Goal: Find contact information: Find contact information

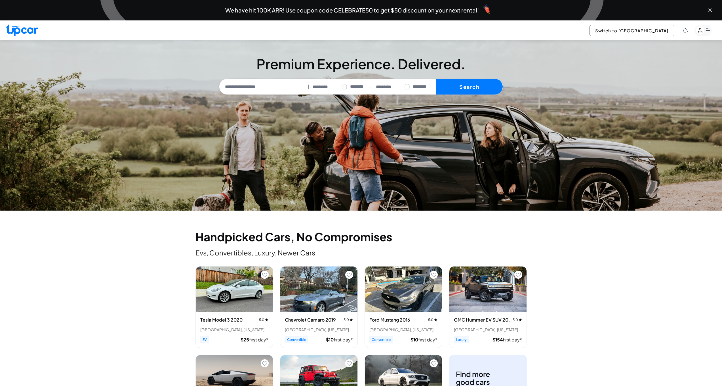
select select "********"
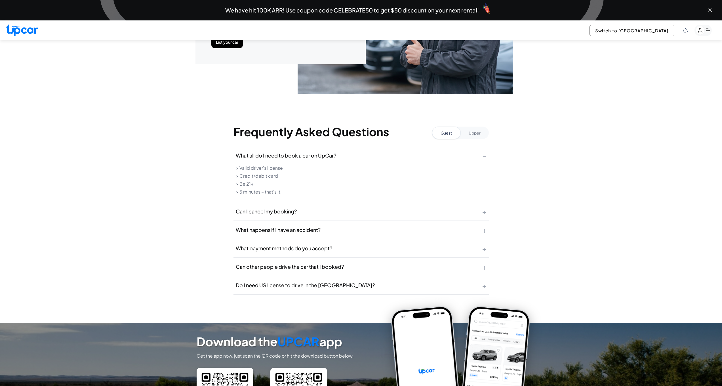
scroll to position [1887, 0]
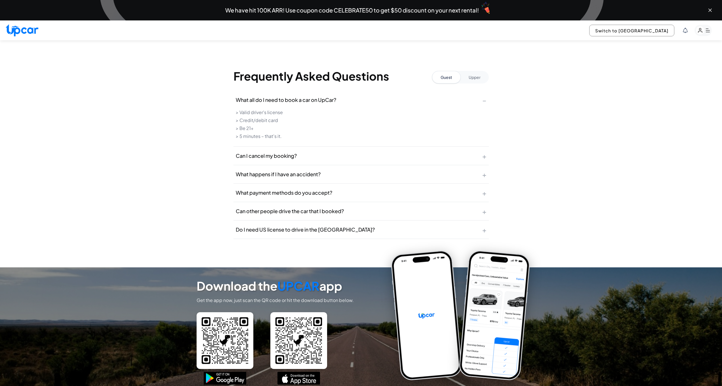
click at [484, 158] on span "+" at bounding box center [484, 155] width 4 height 9
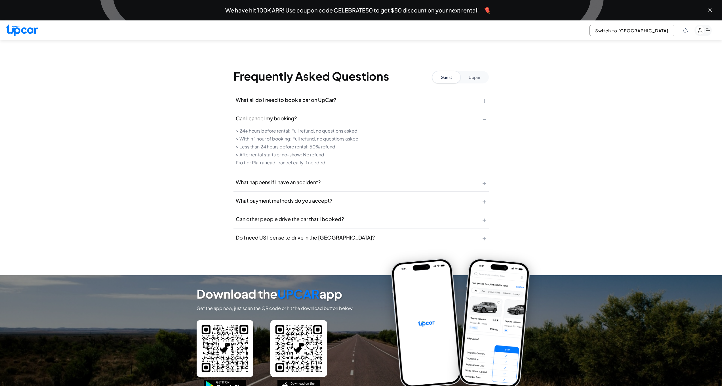
click at [478, 184] on button "What happens if I have an accident? +" at bounding box center [360, 182] width 255 height 18
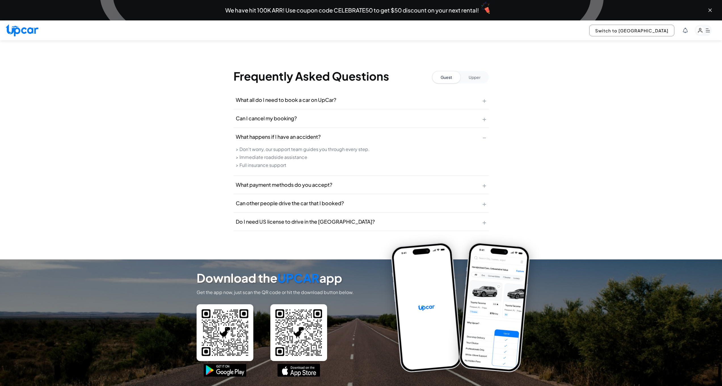
scroll to position [1839, 0]
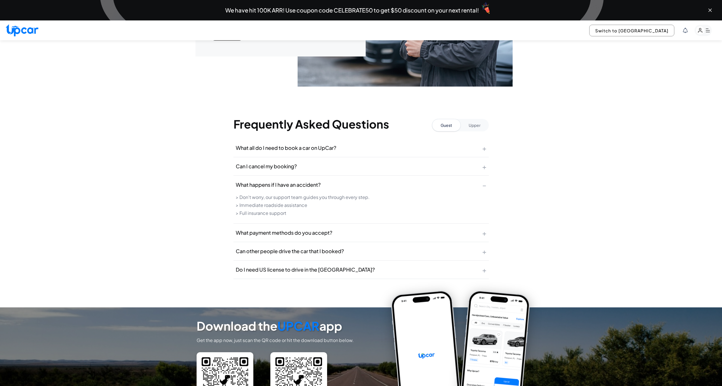
click at [444, 13] on span "We have hit 100K ARR! Use coupon code CELEBRATE50 to get $50 discount on your n…" at bounding box center [352, 10] width 254 height 6
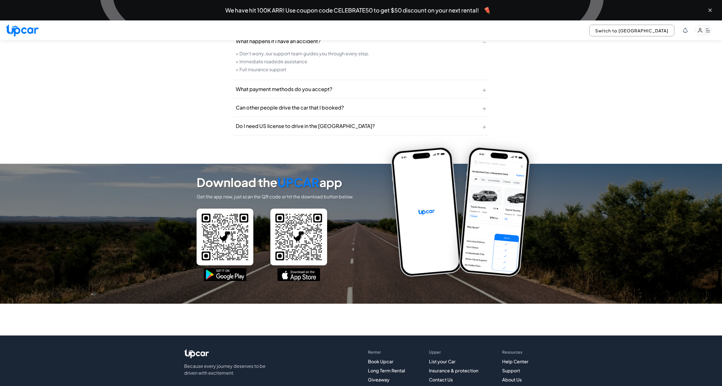
scroll to position [2035, 0]
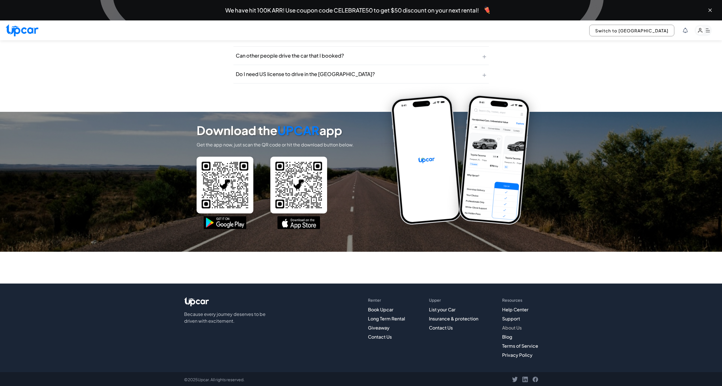
click at [510, 327] on link "About Us" at bounding box center [512, 328] width 20 height 6
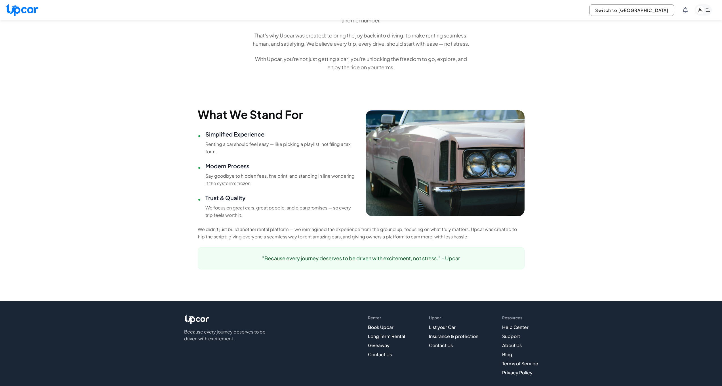
scroll to position [328, 0]
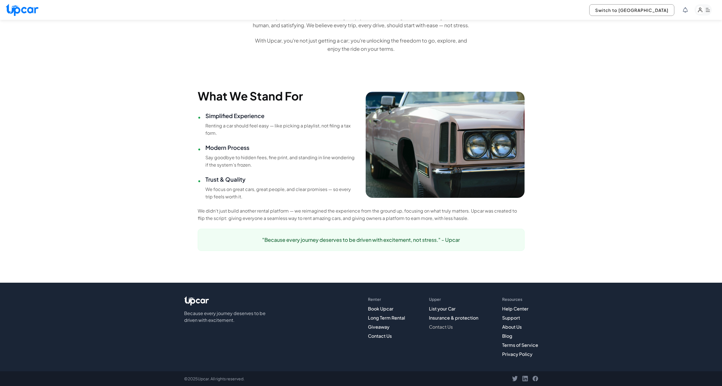
click at [445, 327] on link "Contact Us" at bounding box center [441, 327] width 24 height 6
